Goal: Task Accomplishment & Management: Complete application form

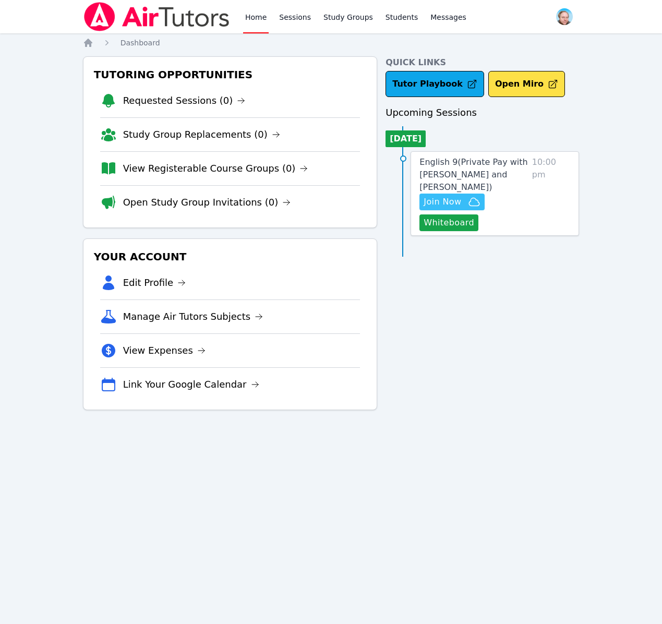
click at [453, 200] on span "Join Now" at bounding box center [443, 202] width 38 height 13
click at [477, 175] on span "English 9 ( Private Pay with Evan Warneck and Shawn White )" at bounding box center [474, 174] width 108 height 35
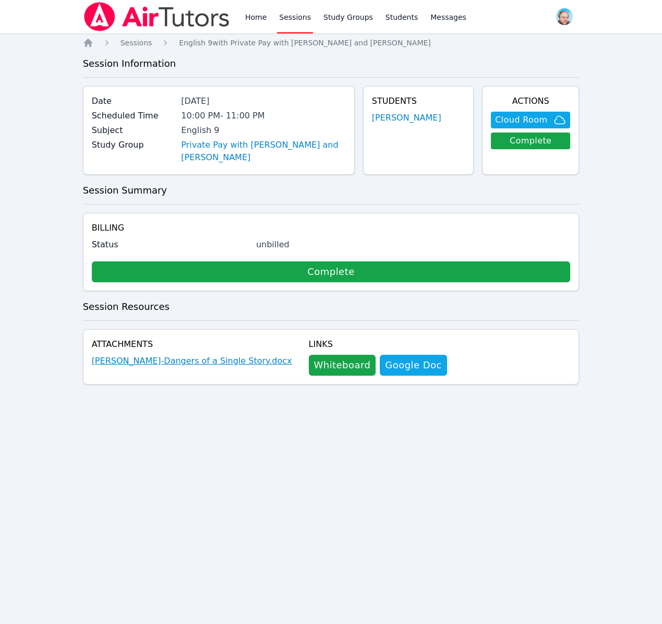
click at [177, 362] on link "Evan Warneck-Dangers of a Single Story.docx" at bounding box center [192, 361] width 200 height 13
click at [218, 363] on link "Evan Warneck-Dangers of a Single Story.docx" at bounding box center [192, 361] width 200 height 13
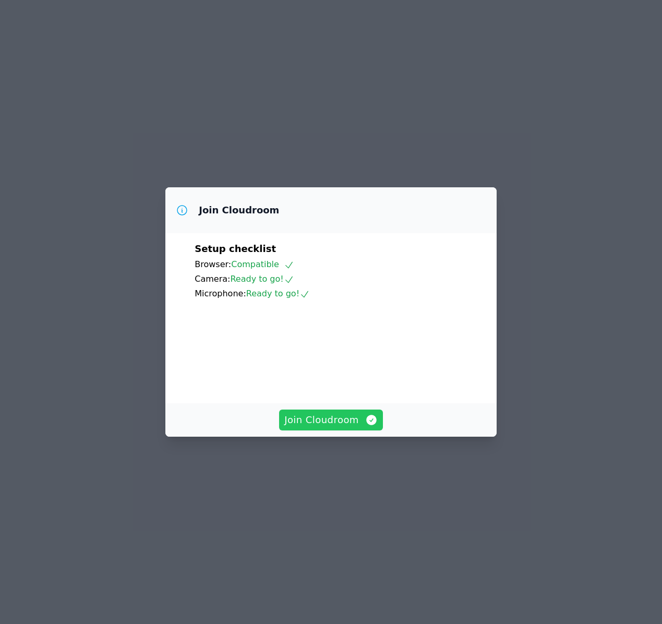
click at [305, 427] on span "Join Cloudroom" at bounding box center [330, 420] width 93 height 15
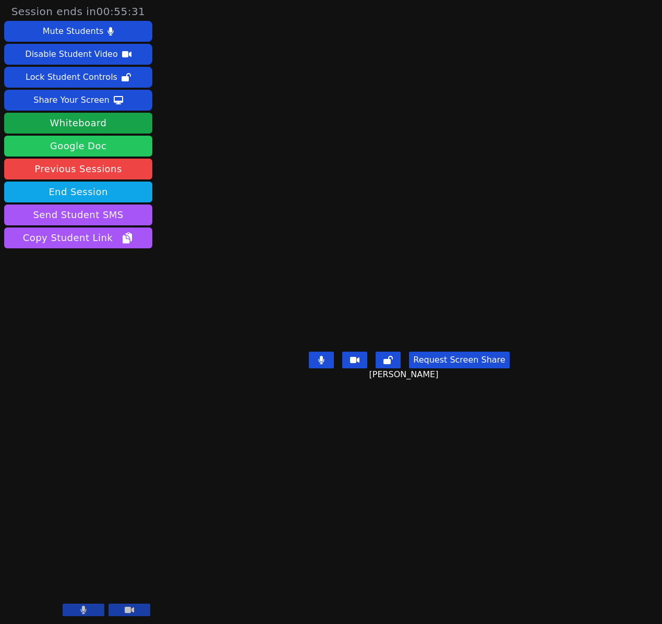
click at [95, 143] on link "Google Doc" at bounding box center [78, 146] width 148 height 21
click at [133, 613] on icon at bounding box center [129, 610] width 9 height 8
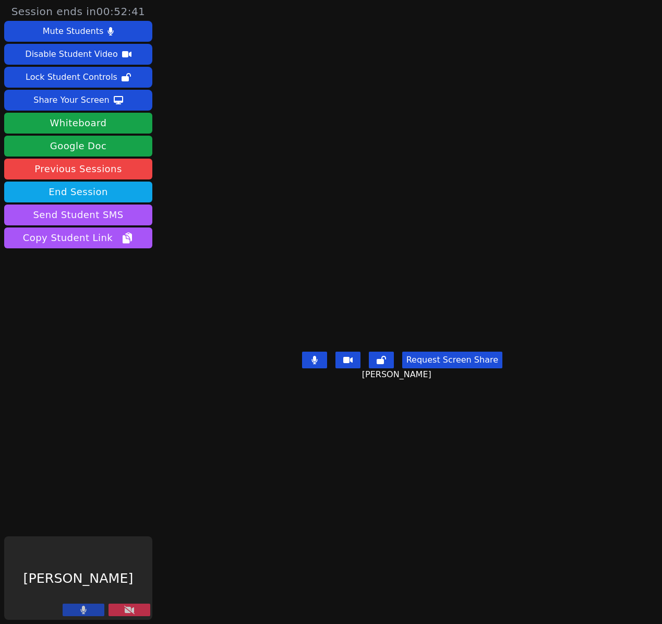
click at [109, 612] on button at bounding box center [130, 610] width 42 height 13
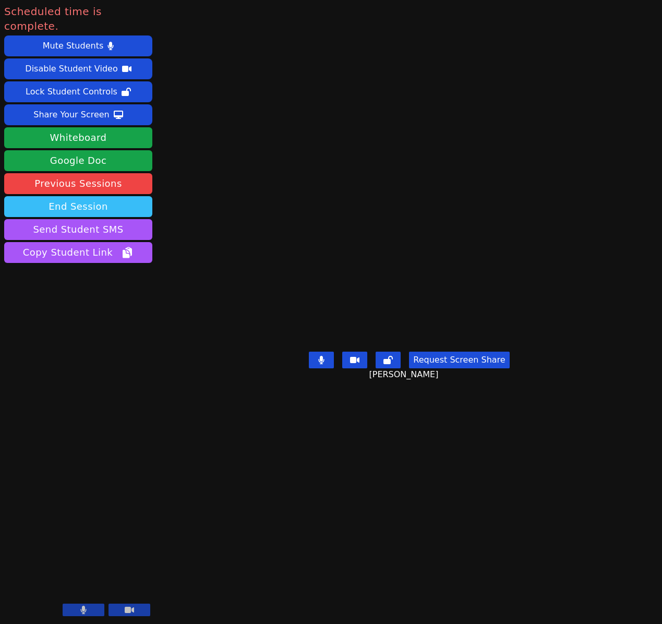
click at [92, 196] on button "End Session" at bounding box center [78, 206] width 148 height 21
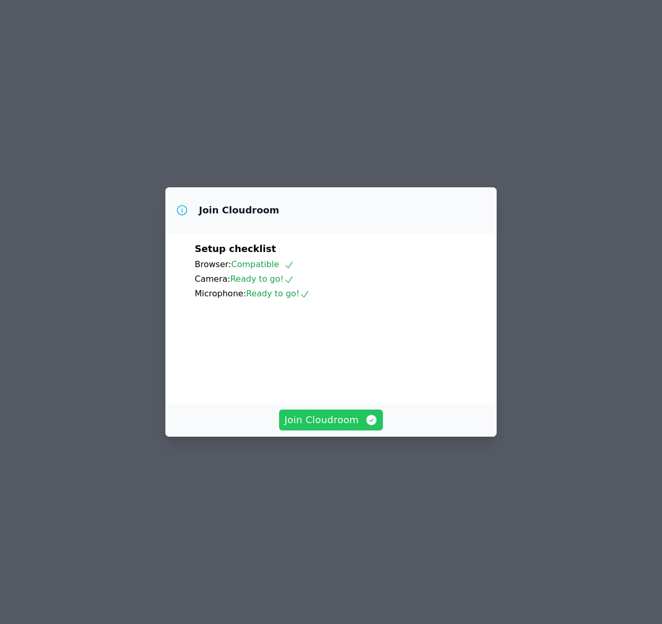
click at [312, 427] on span "Join Cloudroom" at bounding box center [330, 420] width 93 height 15
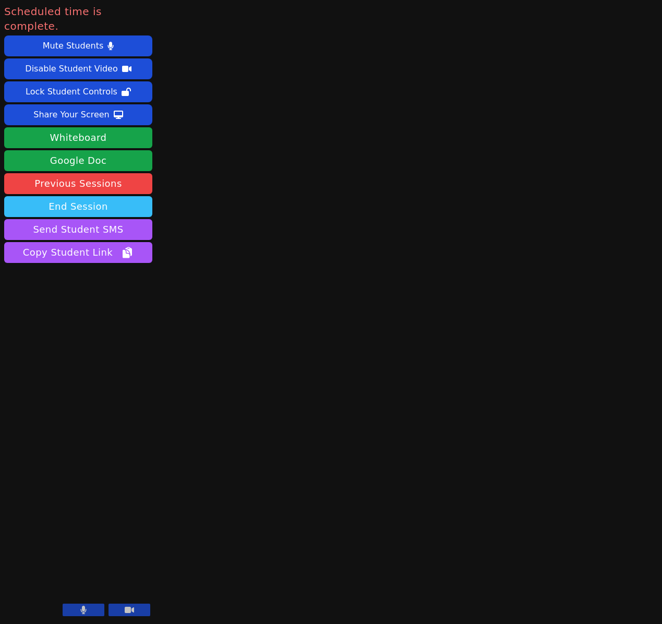
click at [112, 196] on button "End Session" at bounding box center [78, 206] width 148 height 21
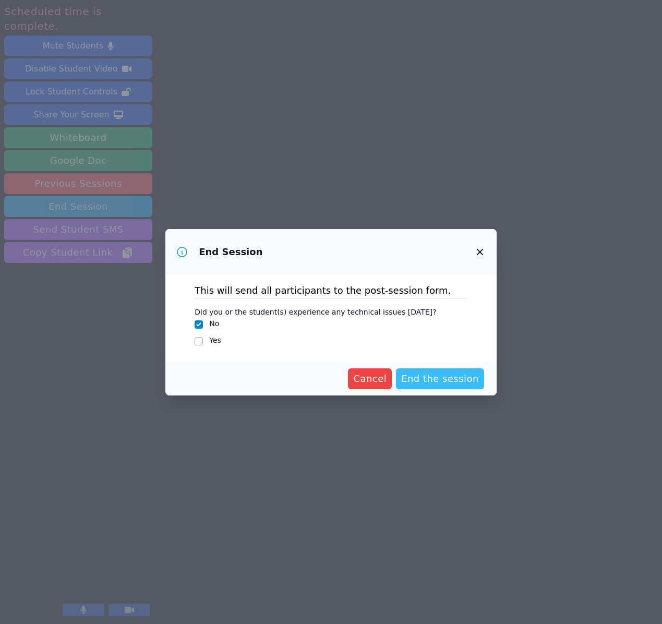
click at [425, 377] on span "End the session" at bounding box center [440, 379] width 78 height 15
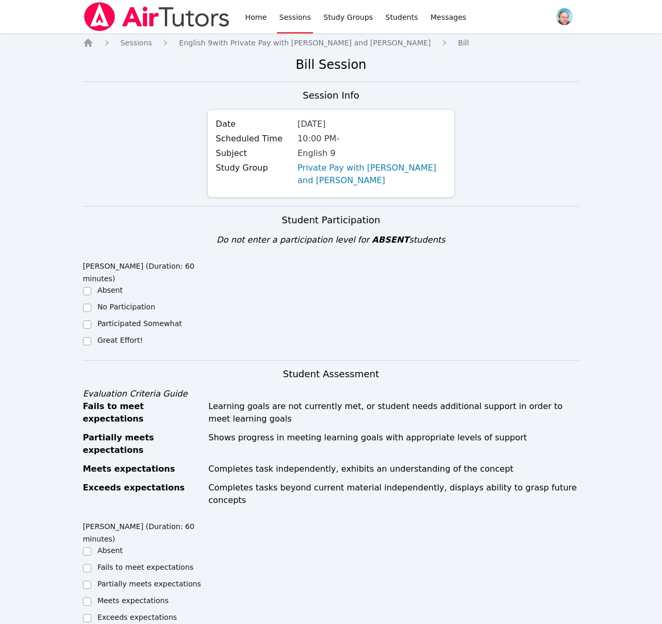
click at [114, 341] on label "Great Effort!" at bounding box center [120, 340] width 45 height 8
click at [91, 341] on input "Great Effort!" at bounding box center [87, 341] width 8 height 8
checkbox input "true"
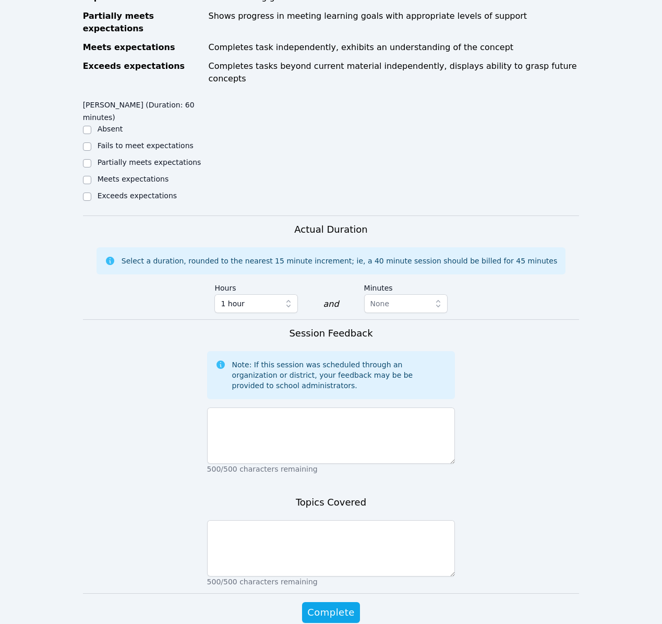
scroll to position [446, 0]
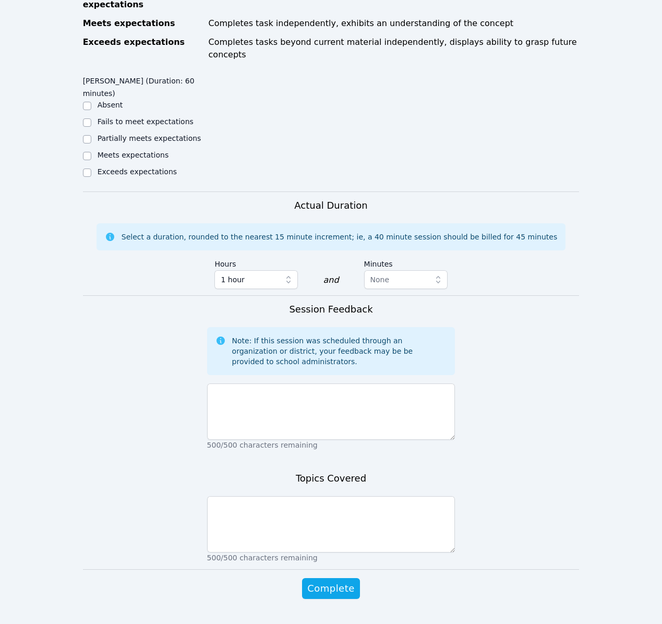
click at [141, 168] on label "Exceeds expectations" at bounding box center [137, 172] width 79 height 8
click at [91, 169] on input "Exceeds expectations" at bounding box center [87, 173] width 8 height 8
checkbox input "true"
click at [280, 384] on textarea at bounding box center [331, 412] width 248 height 56
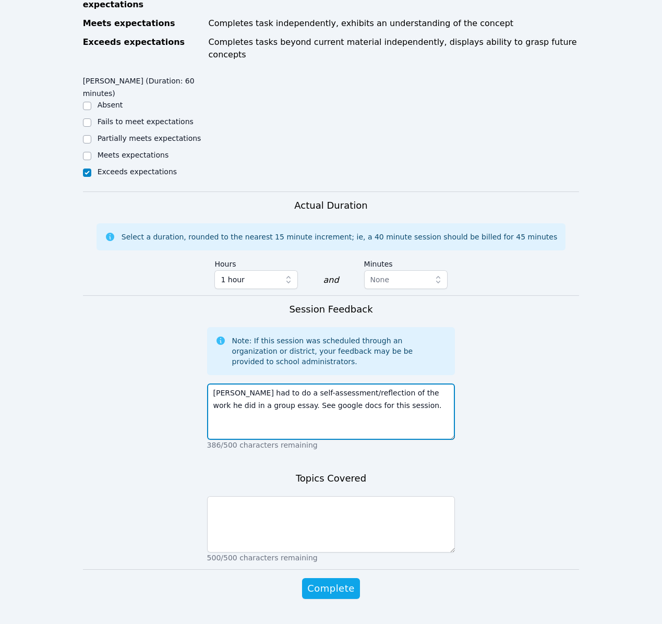
type textarea "Evan had to do a self-assessment/reflection of the work he did in a group essay…"
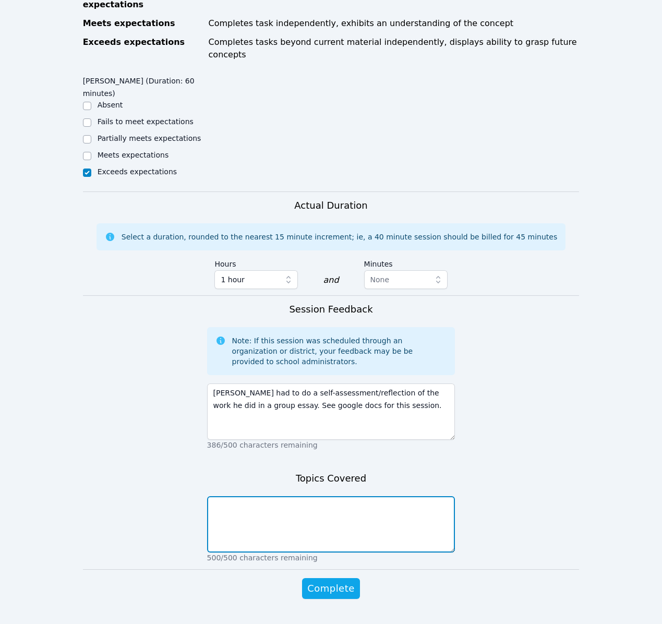
click at [274, 496] on textarea at bounding box center [331, 524] width 248 height 56
click at [298, 496] on textarea "Making claims and then collowing up with more concrete evidence." at bounding box center [331, 524] width 248 height 56
click at [443, 496] on textarea "Making claims and then following up with more concrete evidence." at bounding box center [331, 524] width 248 height 56
click at [439, 496] on textarea "Making claims and then following up with more concrete evidence, developement." at bounding box center [331, 524] width 248 height 56
click at [286, 496] on textarea "Making claims and then following up with more concrete evidence and developemen…" at bounding box center [331, 524] width 248 height 56
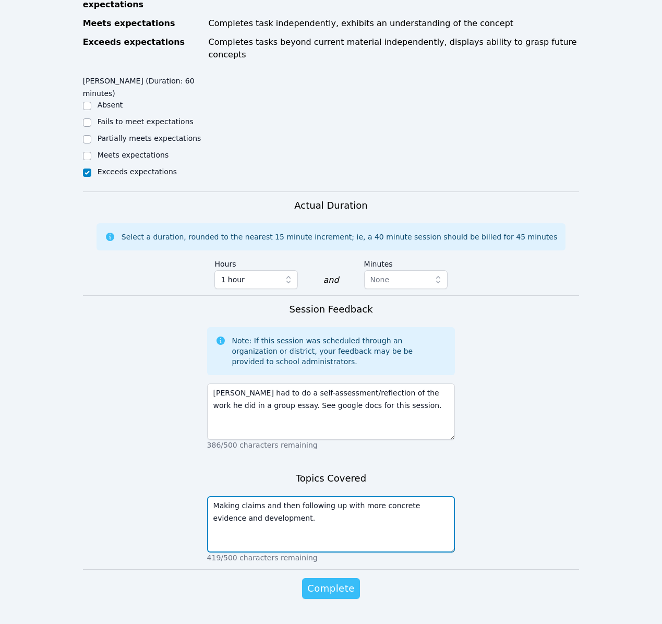
type textarea "Making claims and then following up with more concrete evidence and development."
click at [329, 581] on span "Complete" at bounding box center [330, 588] width 47 height 15
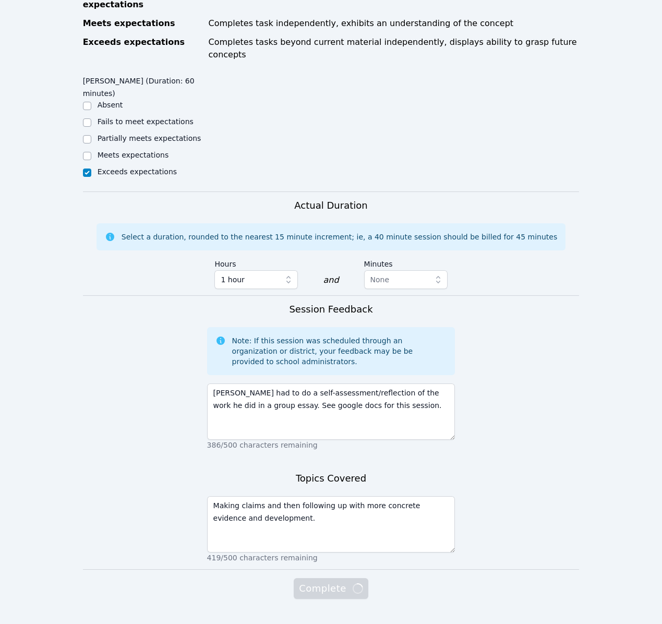
scroll to position [0, 0]
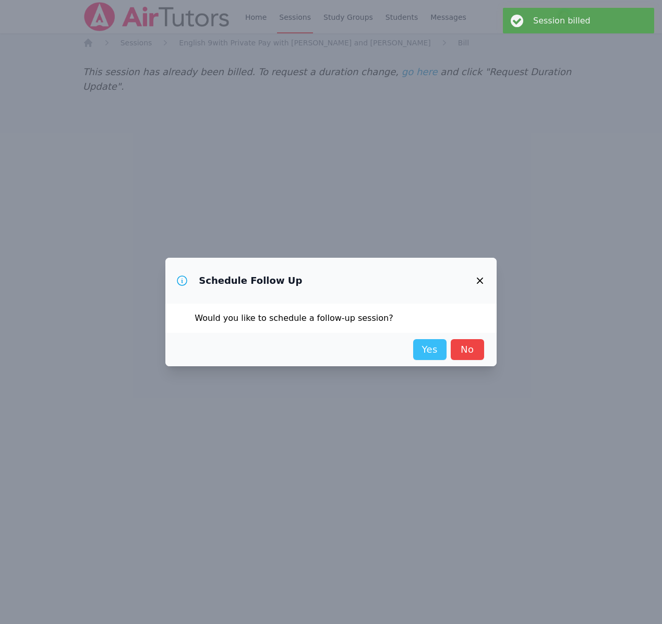
click at [424, 347] on link "Yes" at bounding box center [429, 349] width 33 height 21
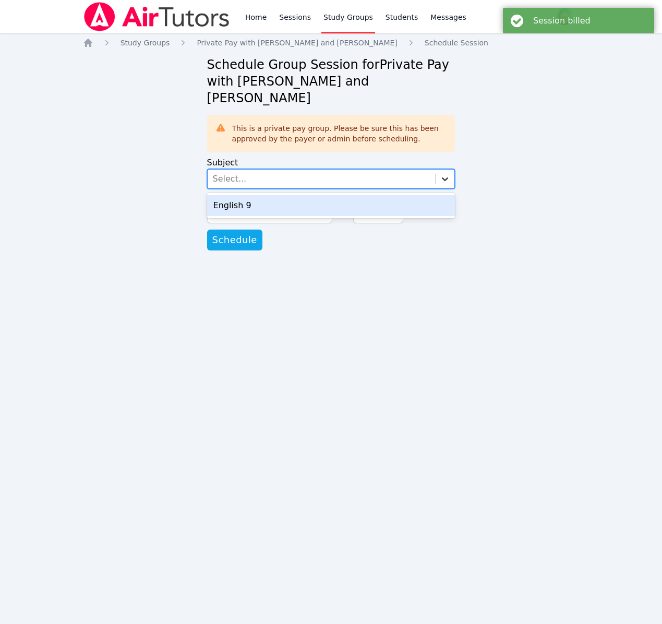
click at [441, 174] on icon at bounding box center [445, 179] width 10 height 10
click at [389, 195] on div "English 9" at bounding box center [331, 205] width 248 height 21
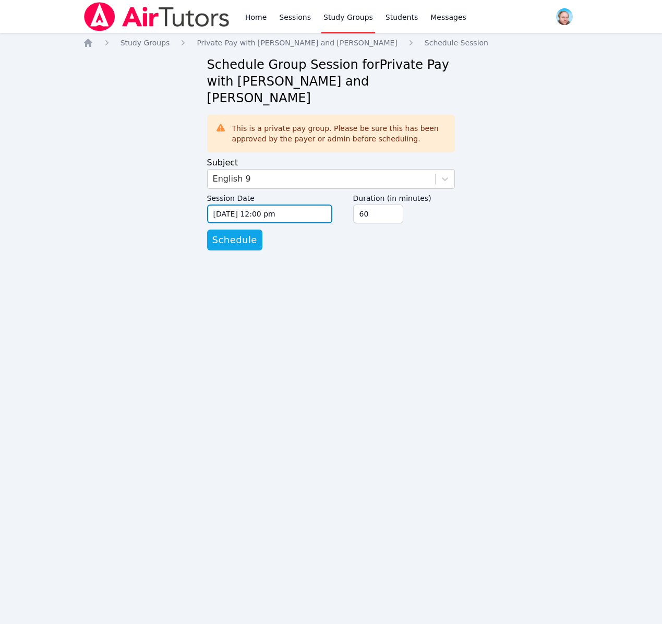
click at [304, 205] on input "09/15/2025 12:00 pm" at bounding box center [269, 214] width 125 height 19
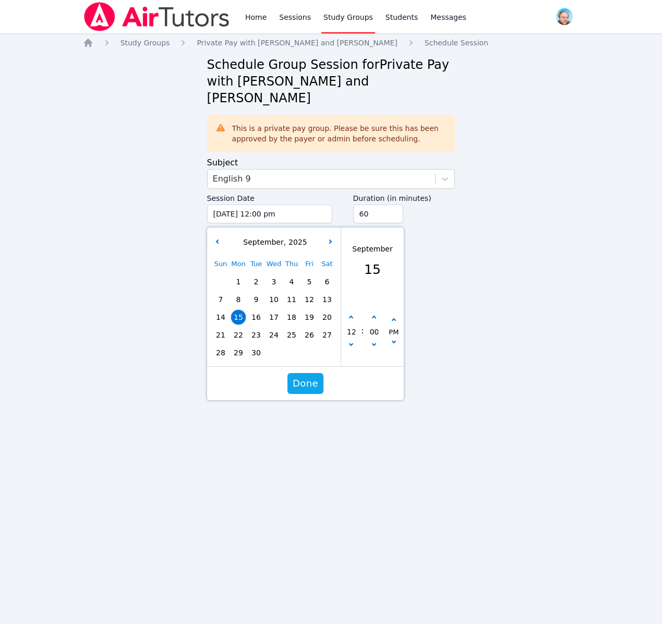
click at [236, 328] on span "22" at bounding box center [238, 335] width 15 height 15
click at [350, 341] on button "button" at bounding box center [351, 346] width 10 height 10
type input "09/22/2025 11:00 am"
type input "11"
click at [350, 341] on button "button" at bounding box center [351, 346] width 10 height 10
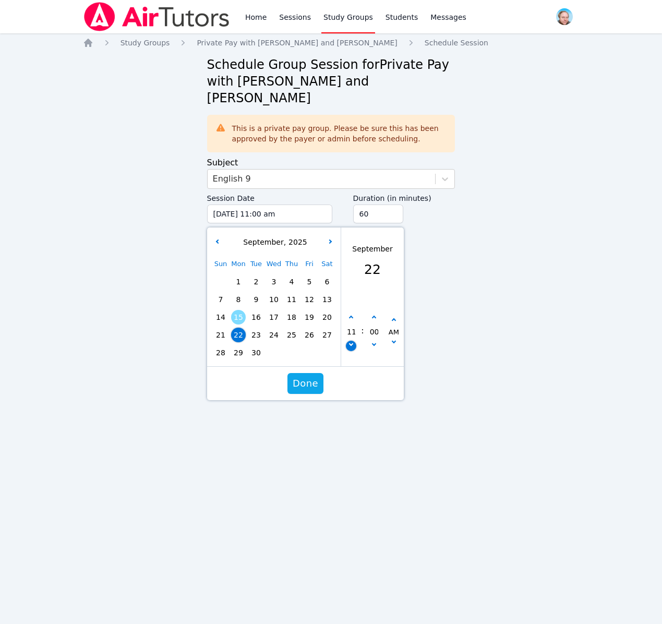
type input "09/22/2025 10:00 am"
type input "10"
click at [351, 316] on icon "button" at bounding box center [351, 318] width 4 height 4
type input "09/22/2025 11:00 am"
type input "11"
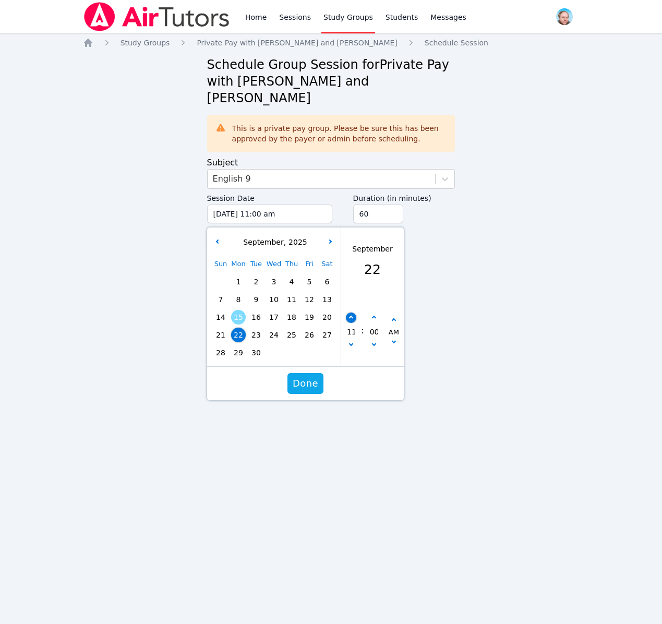
click at [351, 316] on icon "button" at bounding box center [351, 318] width 4 height 4
type input "09/22/2025 12:00 pm"
type input "12"
click at [351, 316] on icon "button" at bounding box center [351, 318] width 4 height 4
type input "09/22/2025 01:00 pm"
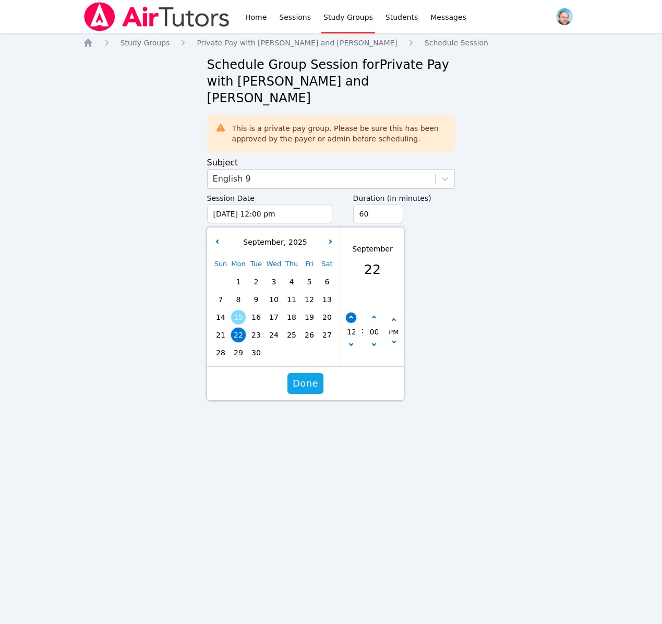
type input "01"
click at [351, 316] on icon "button" at bounding box center [351, 318] width 4 height 4
type input "09/22/2025 02:00 pm"
type input "02"
click at [351, 316] on icon "button" at bounding box center [351, 318] width 4 height 4
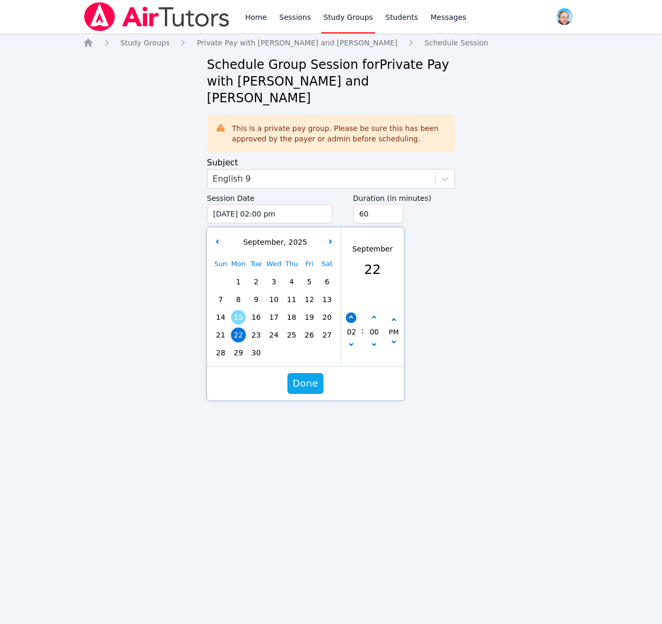
type input "09/22/2025 03:00 pm"
type input "03"
click at [351, 316] on icon "button" at bounding box center [351, 318] width 4 height 4
type input "09/22/2025 04:00 pm"
type input "04"
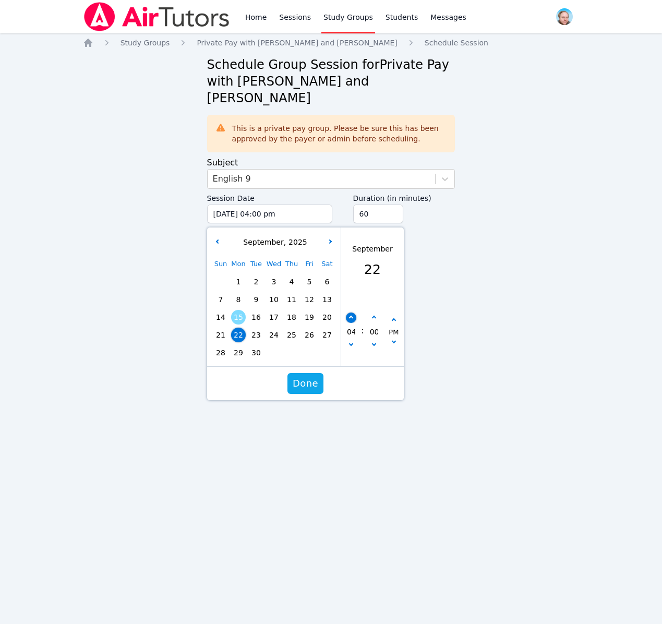
click at [351, 316] on icon "button" at bounding box center [351, 318] width 4 height 4
type input "09/22/2025 05:00 pm"
type input "05"
click at [351, 316] on icon "button" at bounding box center [351, 318] width 4 height 4
type input "09/22/2025 06:00 pm"
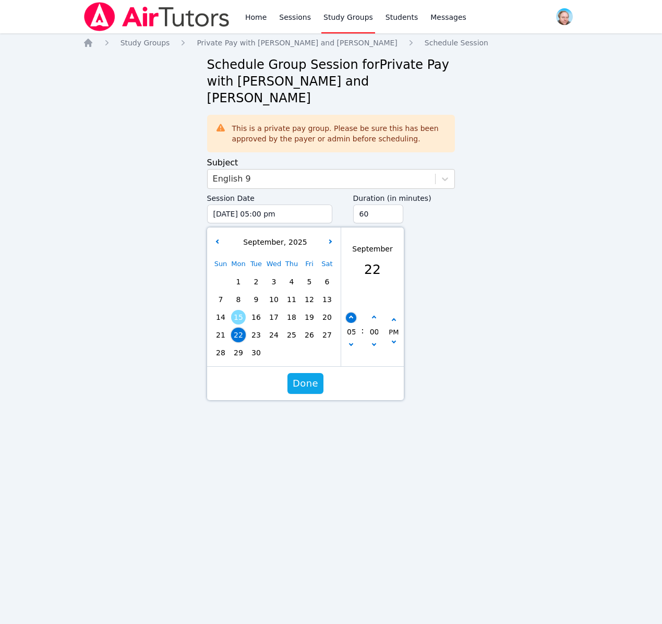
type input "06"
click at [351, 316] on icon "button" at bounding box center [351, 318] width 4 height 4
type input "09/22/2025 07:00 pm"
type input "07"
click at [351, 316] on icon "button" at bounding box center [351, 318] width 4 height 4
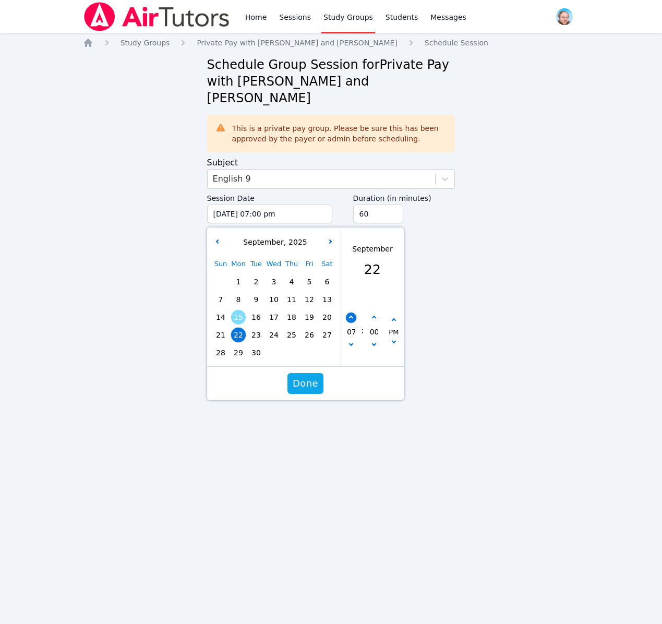
type input "09/22/2025 08:00 pm"
type input "08"
click at [351, 316] on icon "button" at bounding box center [351, 318] width 4 height 4
type input "09/22/2025 09:00 pm"
type input "09"
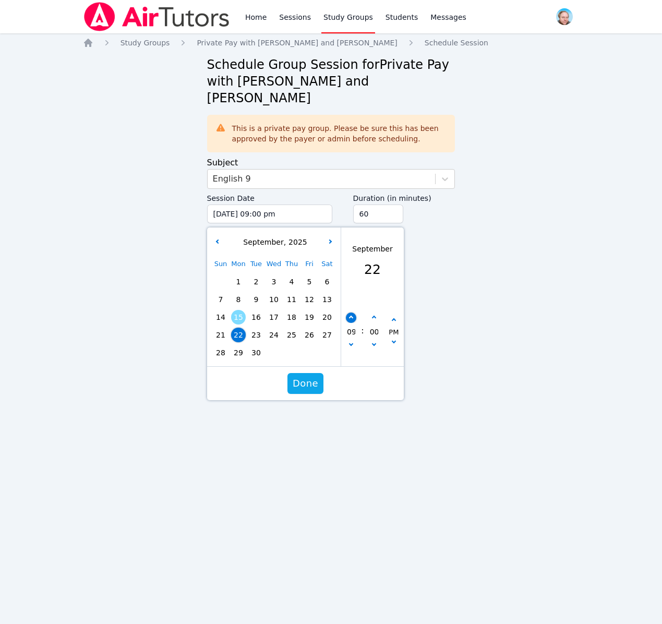
click at [351, 316] on icon "button" at bounding box center [351, 318] width 4 height 4
type input "09/22/2025 10:00 pm"
type input "10"
click at [351, 316] on icon "button" at bounding box center [351, 318] width 4 height 4
type input "09/22/2025 11:00 pm"
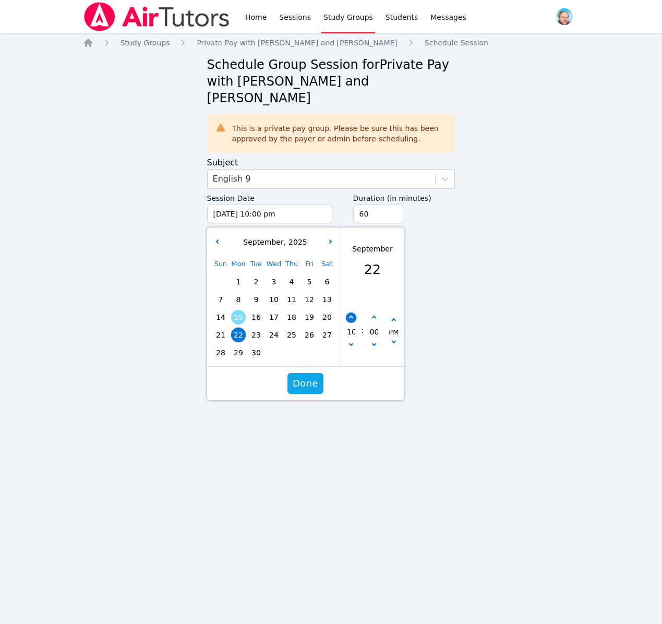
type input "11"
click at [351, 342] on icon "button" at bounding box center [351, 344] width 4 height 4
type input "09/22/2025 10:00 pm"
type input "10"
click at [303, 376] on span "Done" at bounding box center [305, 383] width 26 height 15
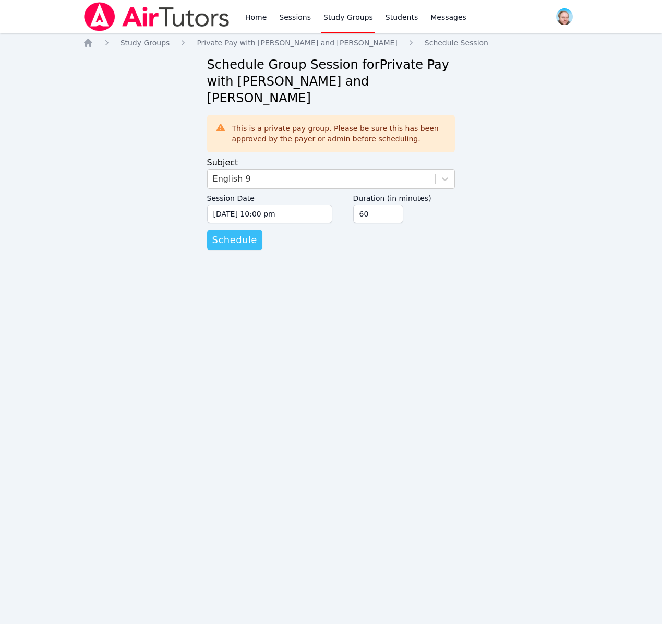
click at [243, 233] on span "Schedule" at bounding box center [234, 240] width 45 height 15
